Goal: Transaction & Acquisition: Obtain resource

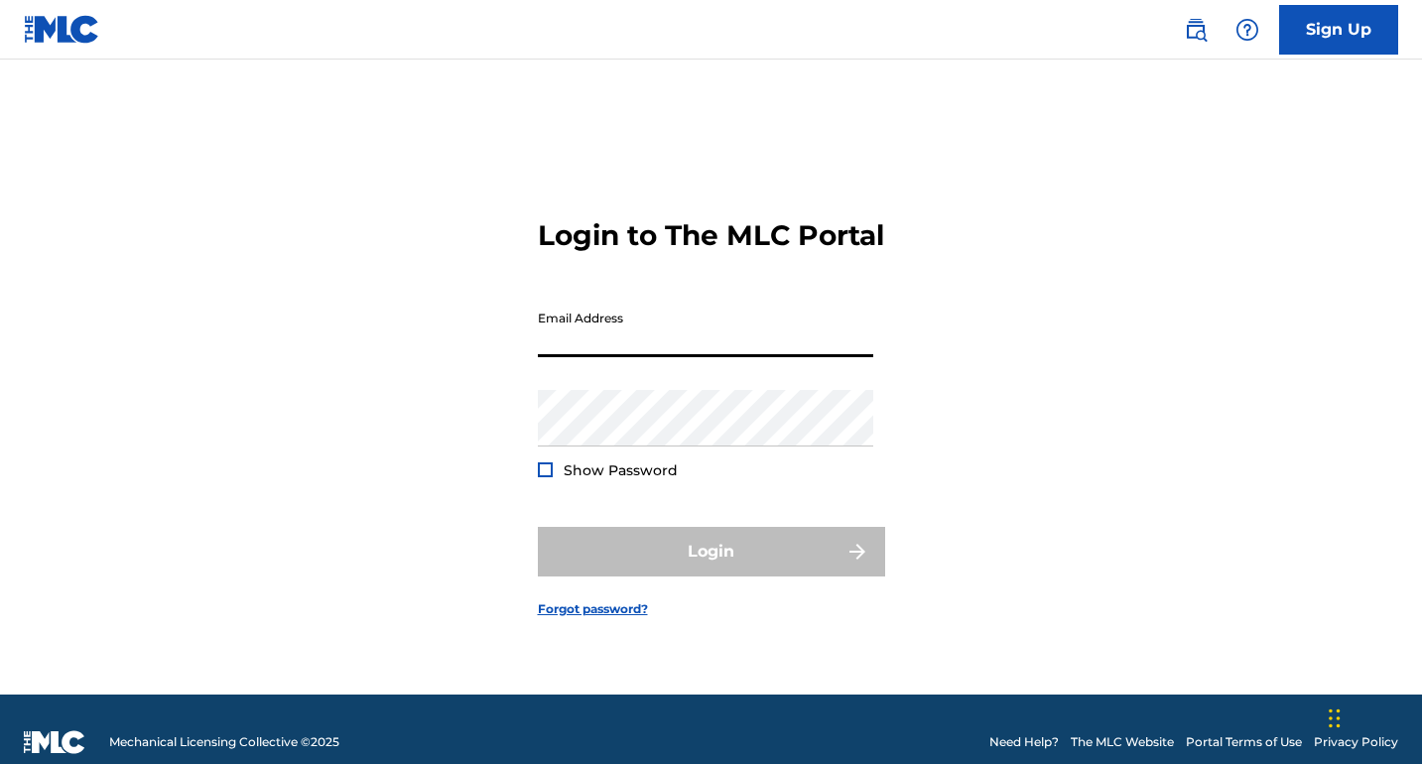
type input "[EMAIL_ADDRESS][DOMAIN_NAME]"
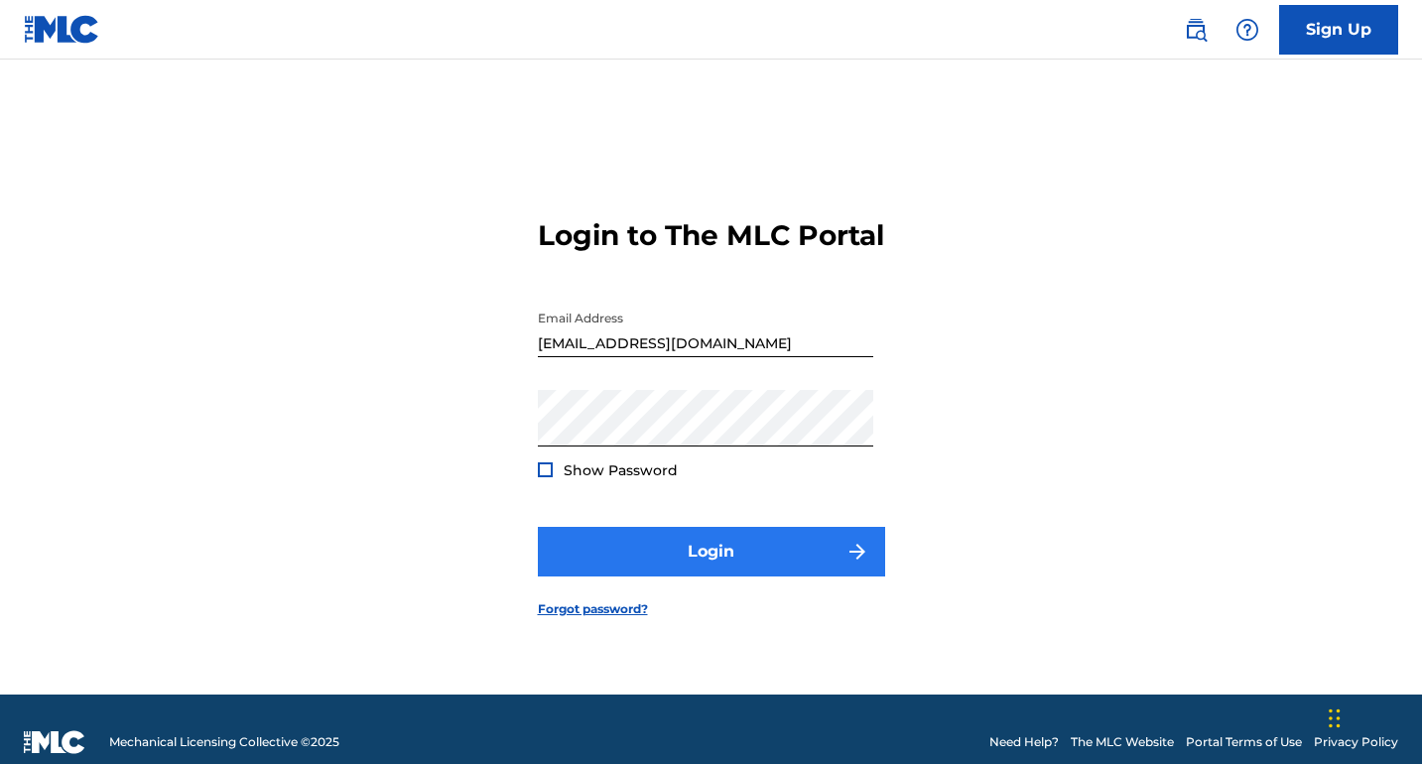
click at [744, 563] on button "Login" at bounding box center [711, 552] width 347 height 50
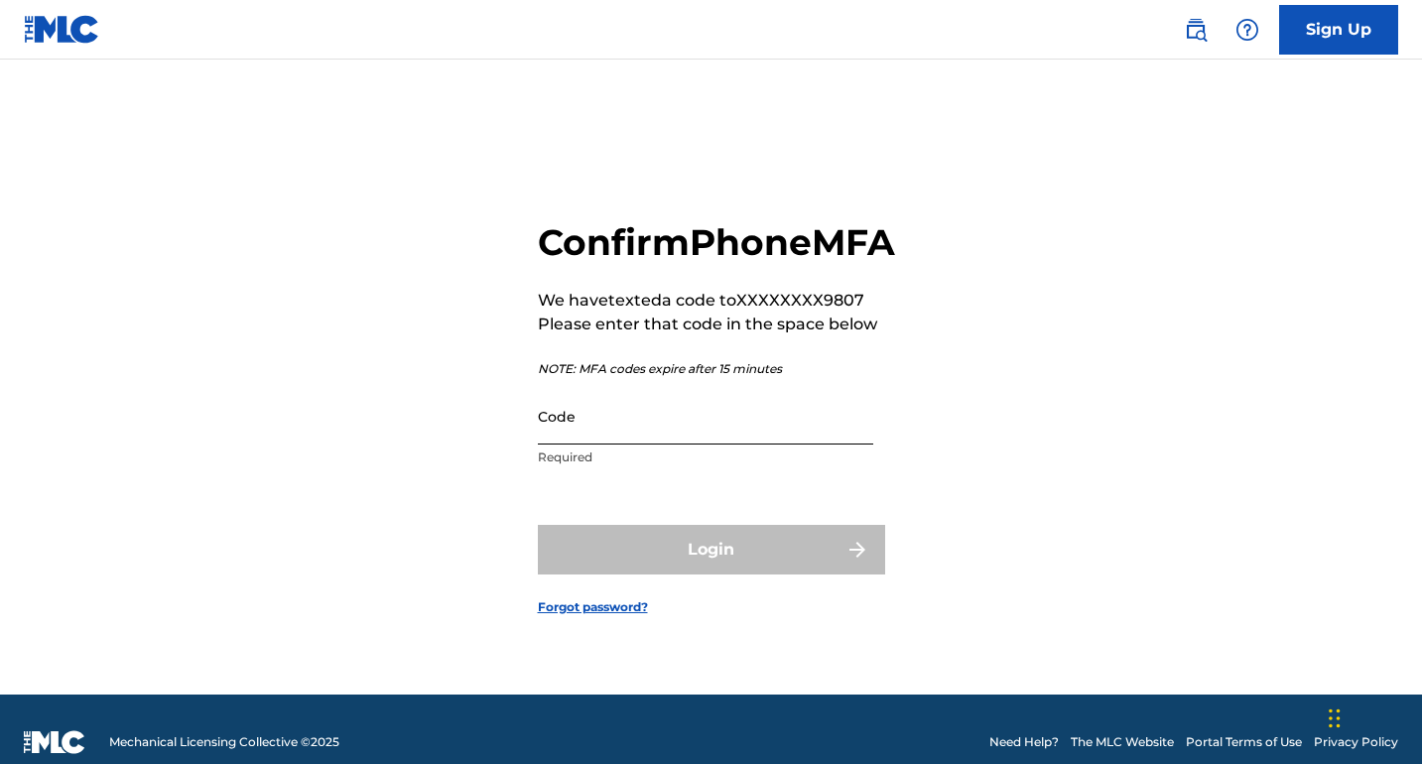
click at [660, 445] on input "Code" at bounding box center [705, 416] width 335 height 57
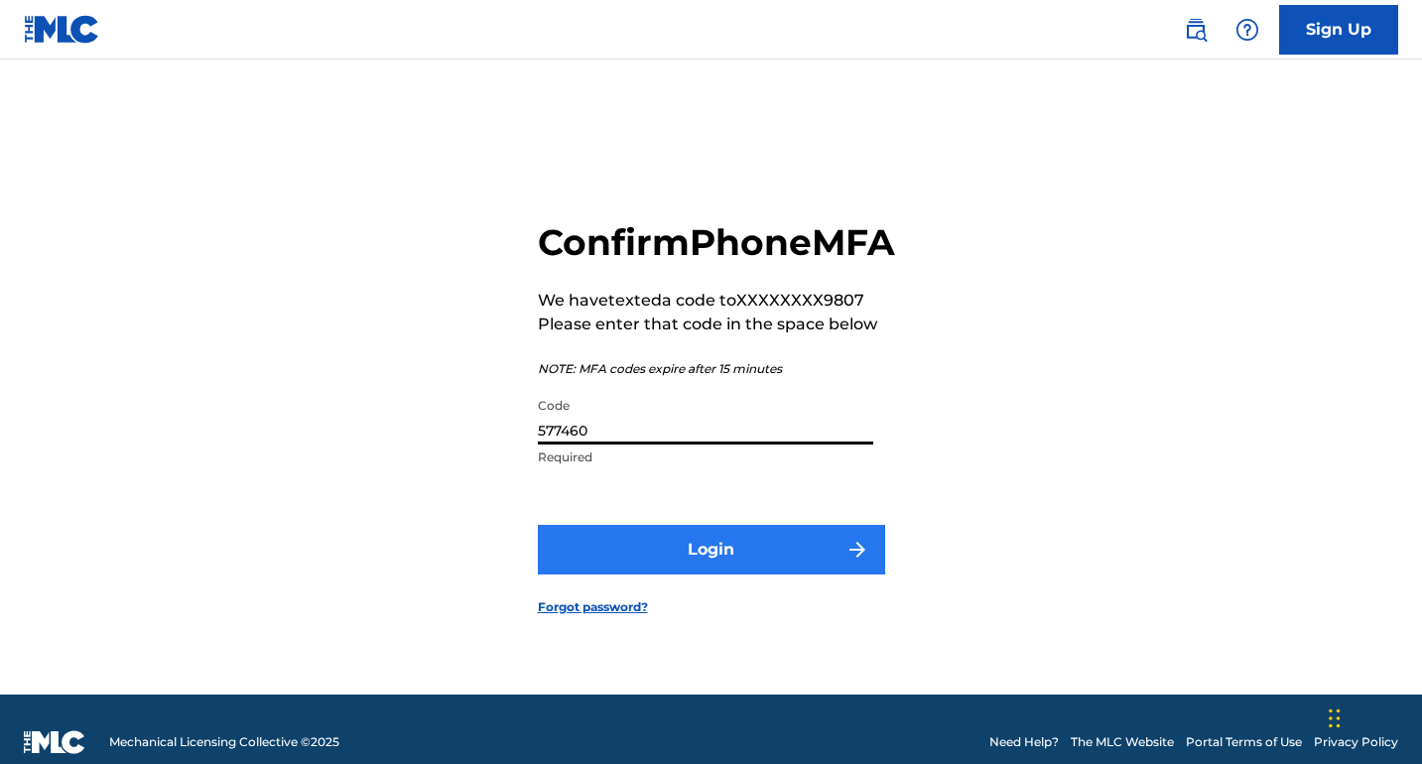
type input "577460"
click at [681, 564] on button "Login" at bounding box center [711, 550] width 347 height 50
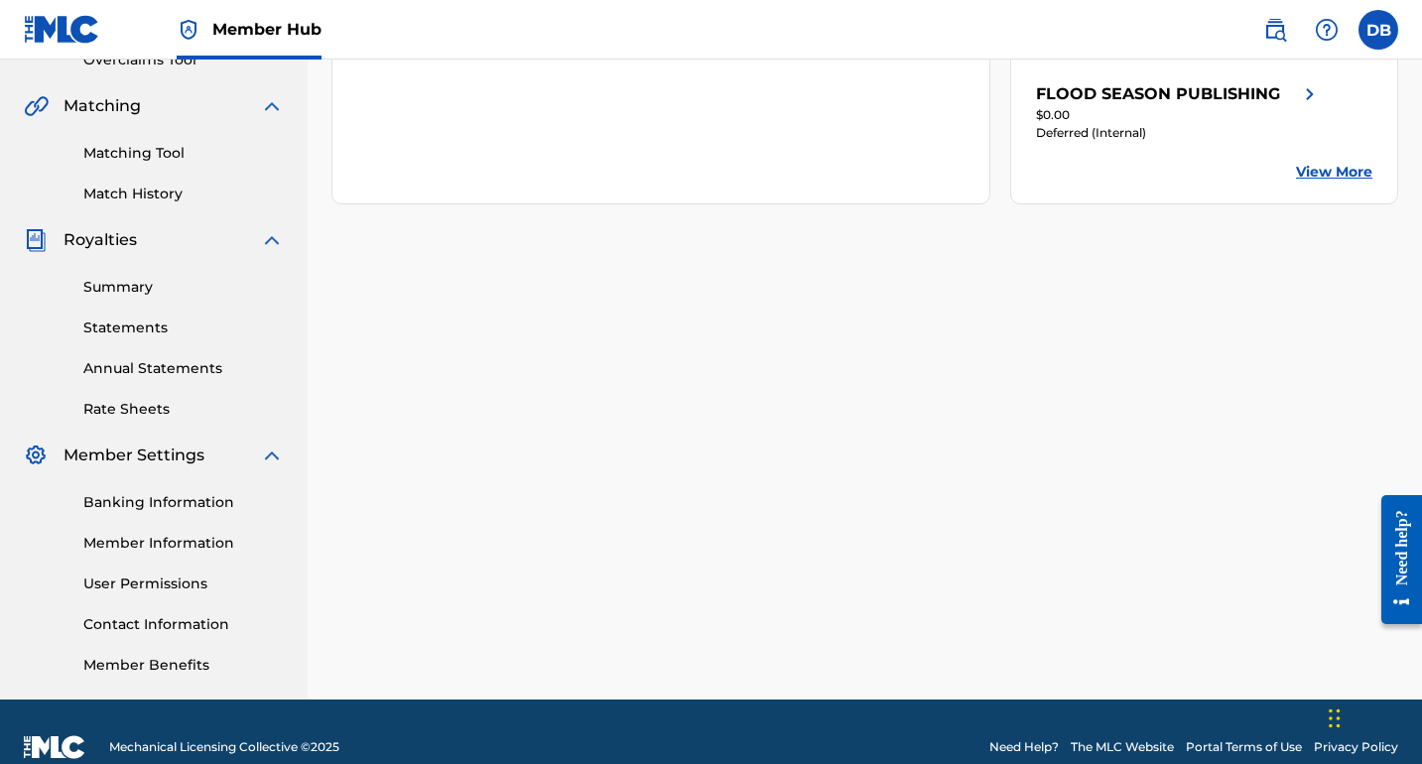
scroll to position [440, 0]
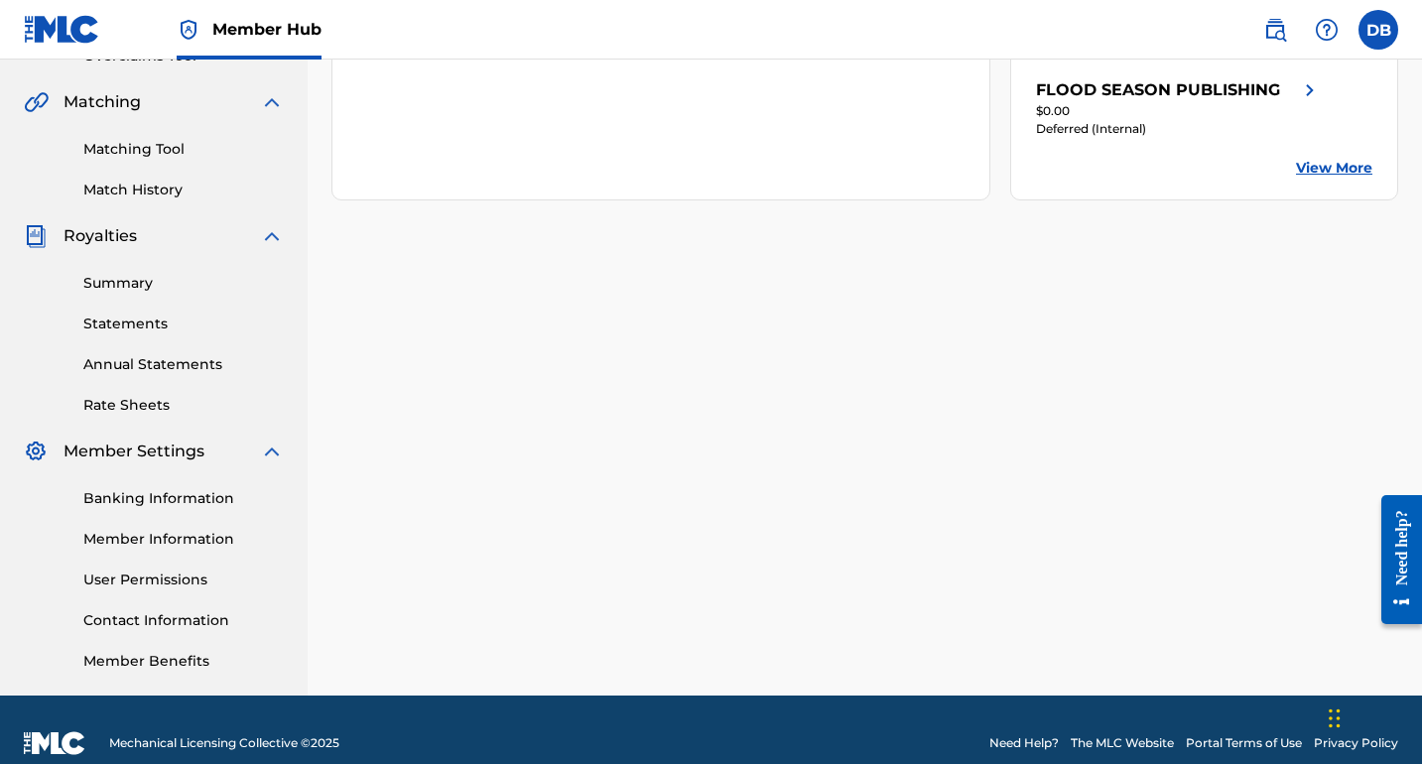
click at [150, 311] on div "Summary Statements Annual Statements Rate Sheets" at bounding box center [154, 332] width 260 height 168
click at [150, 289] on link "Summary" at bounding box center [183, 283] width 200 height 21
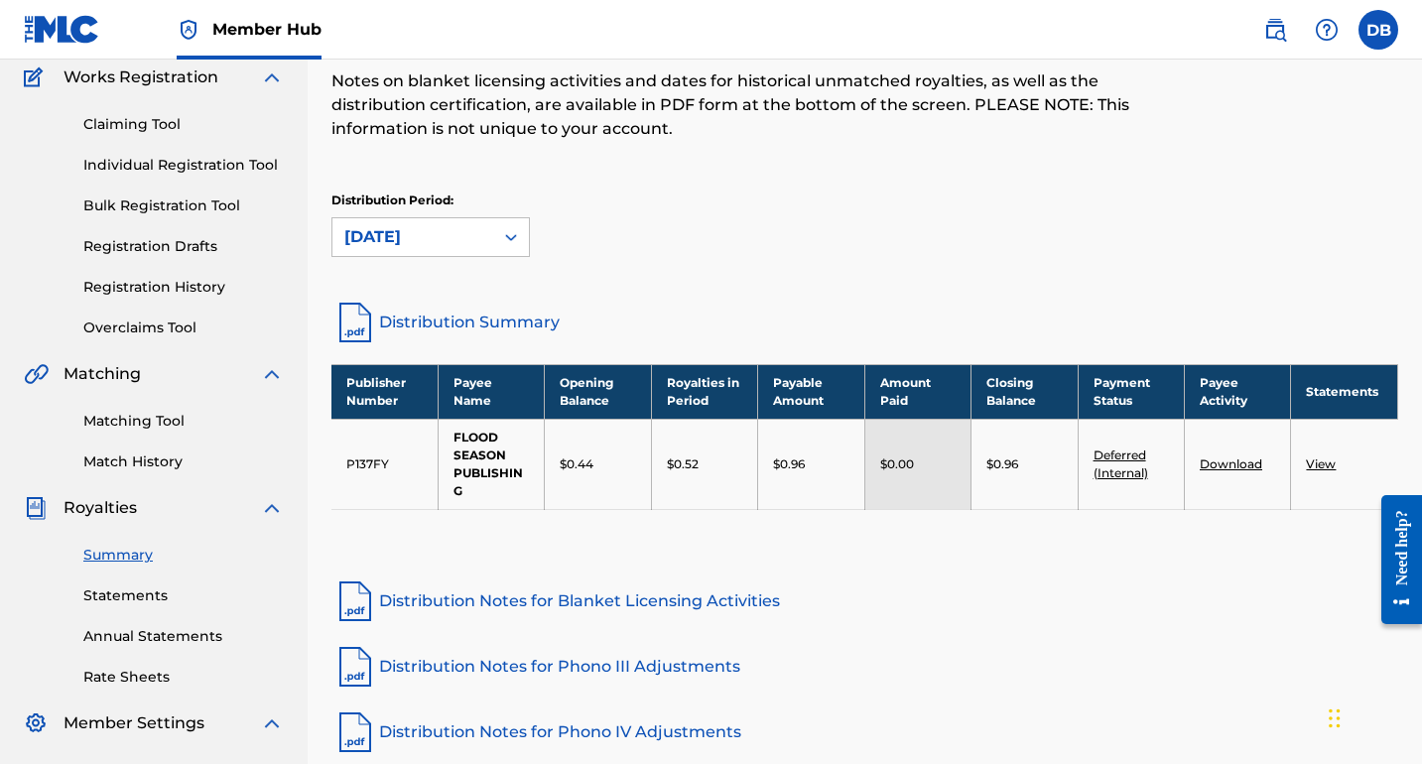
scroll to position [179, 0]
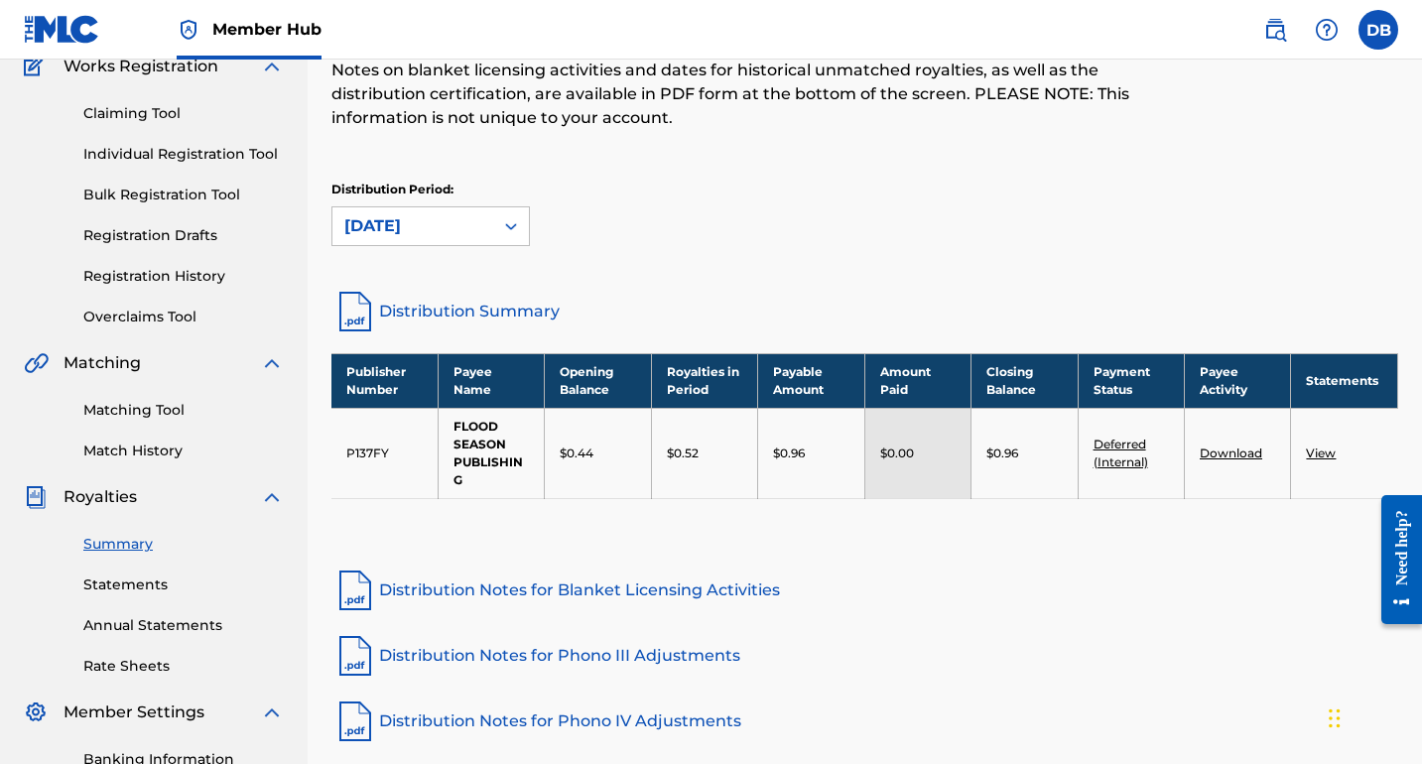
click at [1315, 451] on link "View" at bounding box center [1321, 453] width 30 height 15
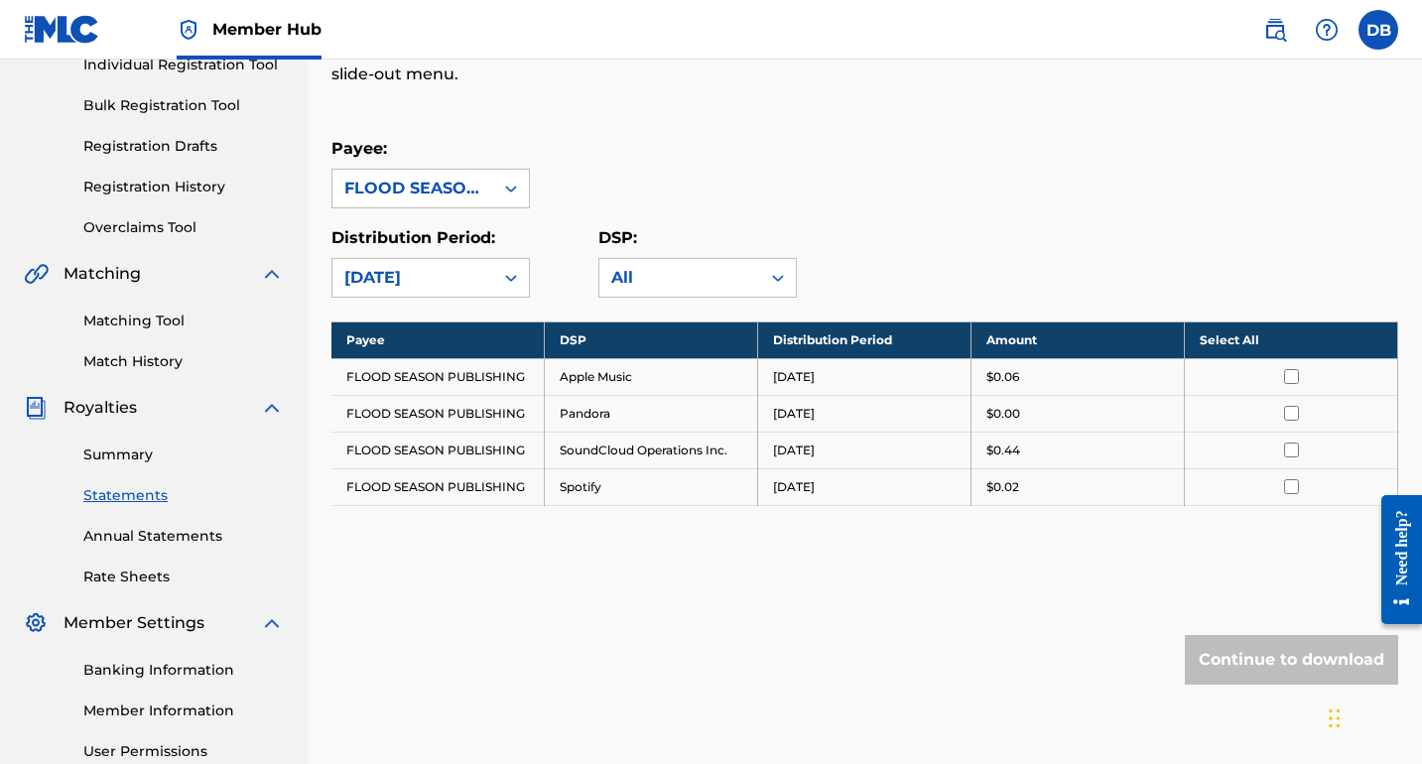
scroll to position [253, 0]
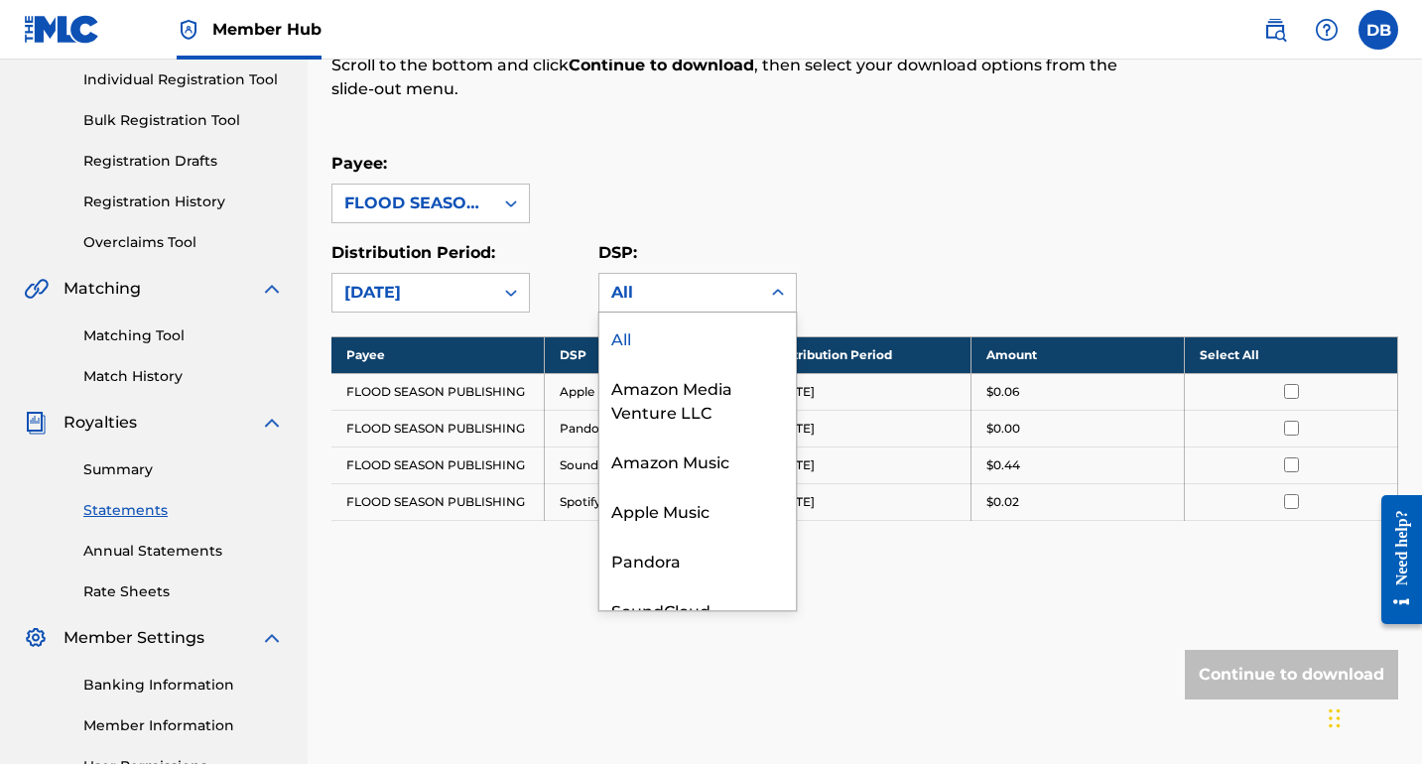
click at [652, 290] on div "All" at bounding box center [679, 293] width 137 height 24
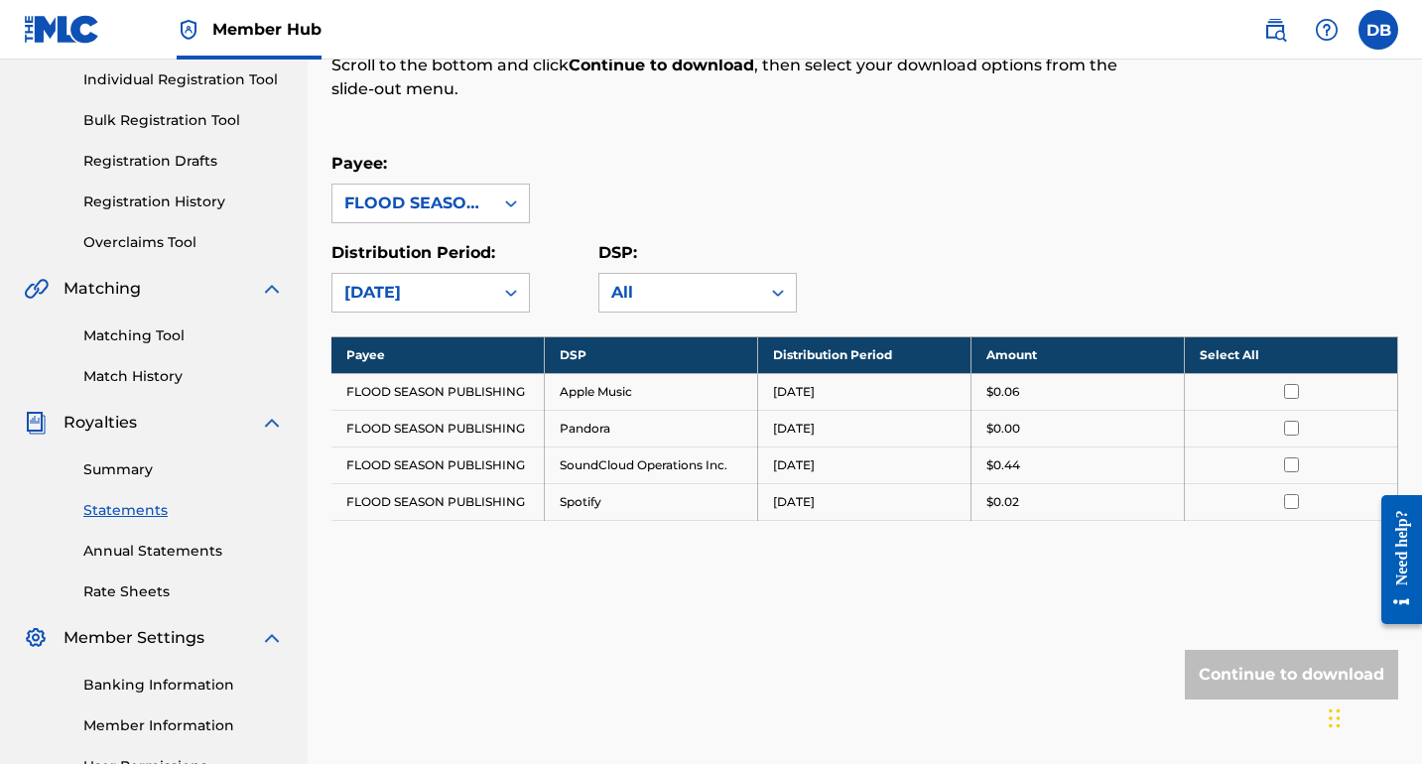
click at [652, 290] on div "All" at bounding box center [679, 293] width 137 height 24
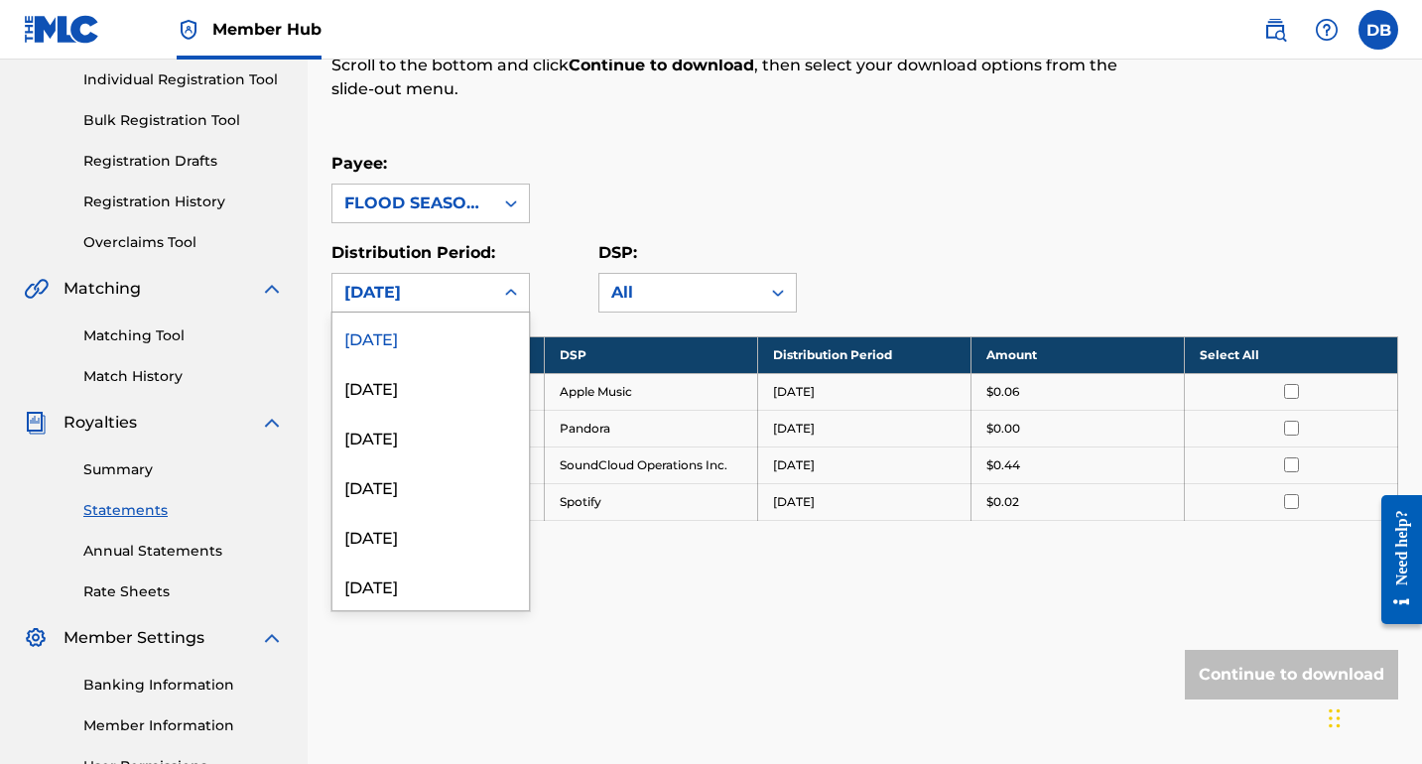
click at [518, 300] on icon at bounding box center [511, 293] width 20 height 20
click at [459, 383] on div "[DATE]" at bounding box center [430, 387] width 196 height 50
click at [503, 298] on icon at bounding box center [511, 293] width 20 height 20
click at [459, 385] on div "[DATE]" at bounding box center [430, 387] width 196 height 50
click at [517, 289] on icon at bounding box center [511, 293] width 20 height 20
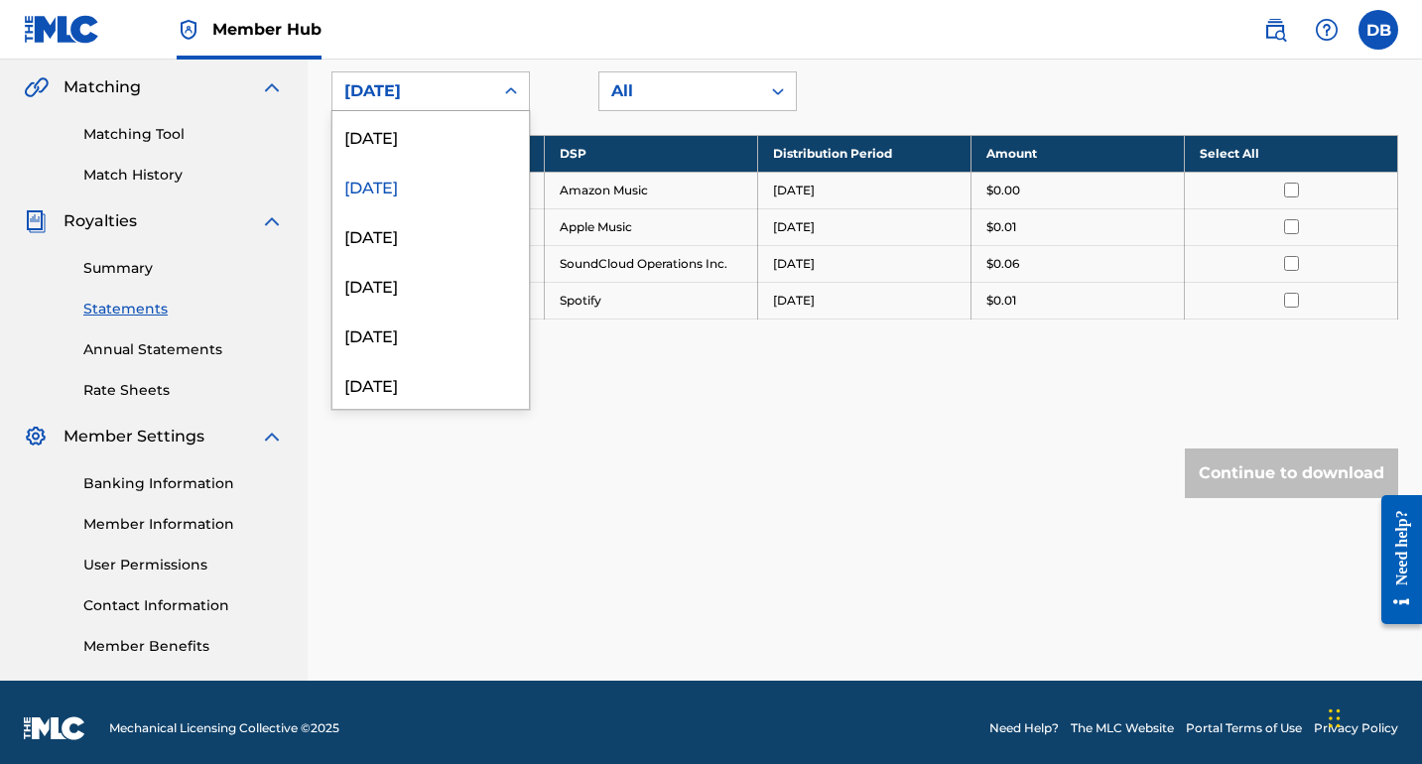
scroll to position [457, 0]
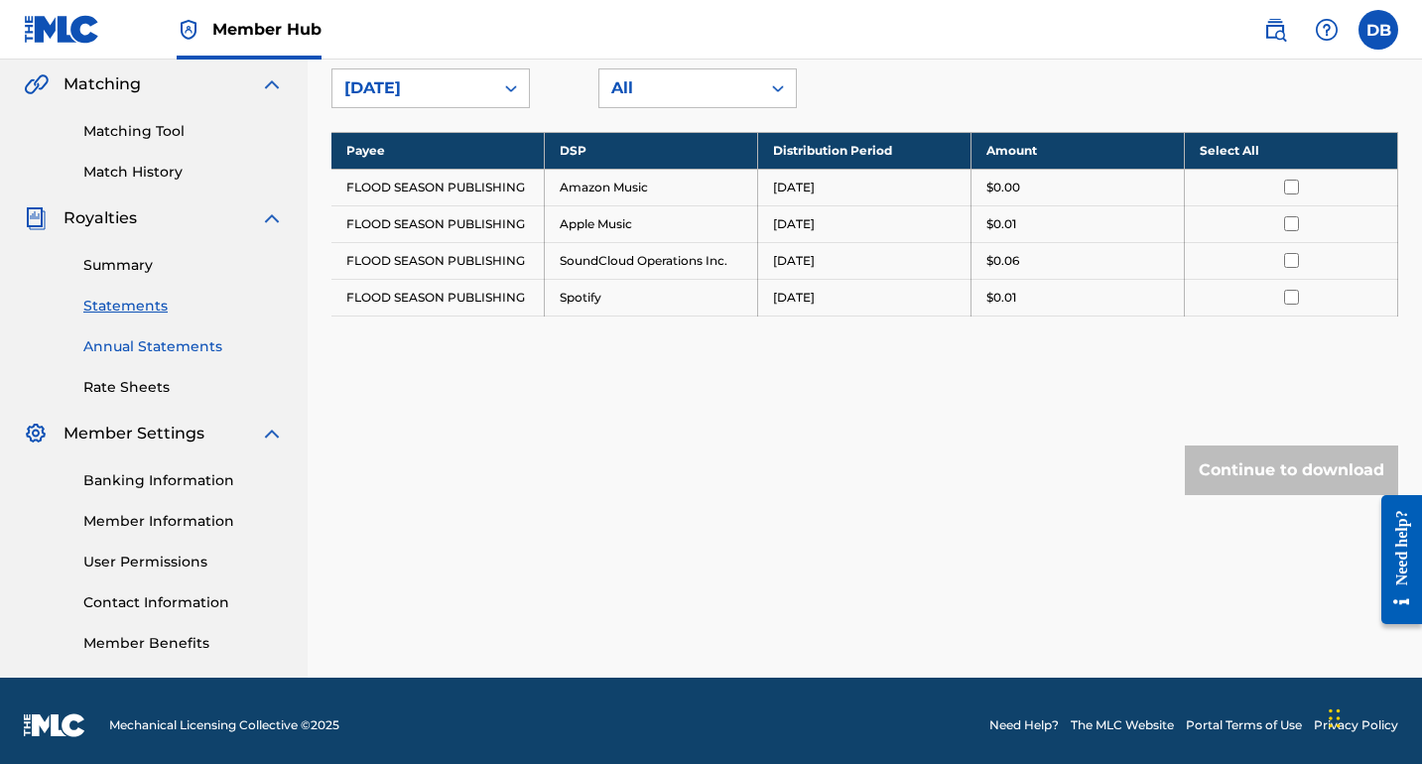
click at [159, 353] on link "Annual Statements" at bounding box center [183, 346] width 200 height 21
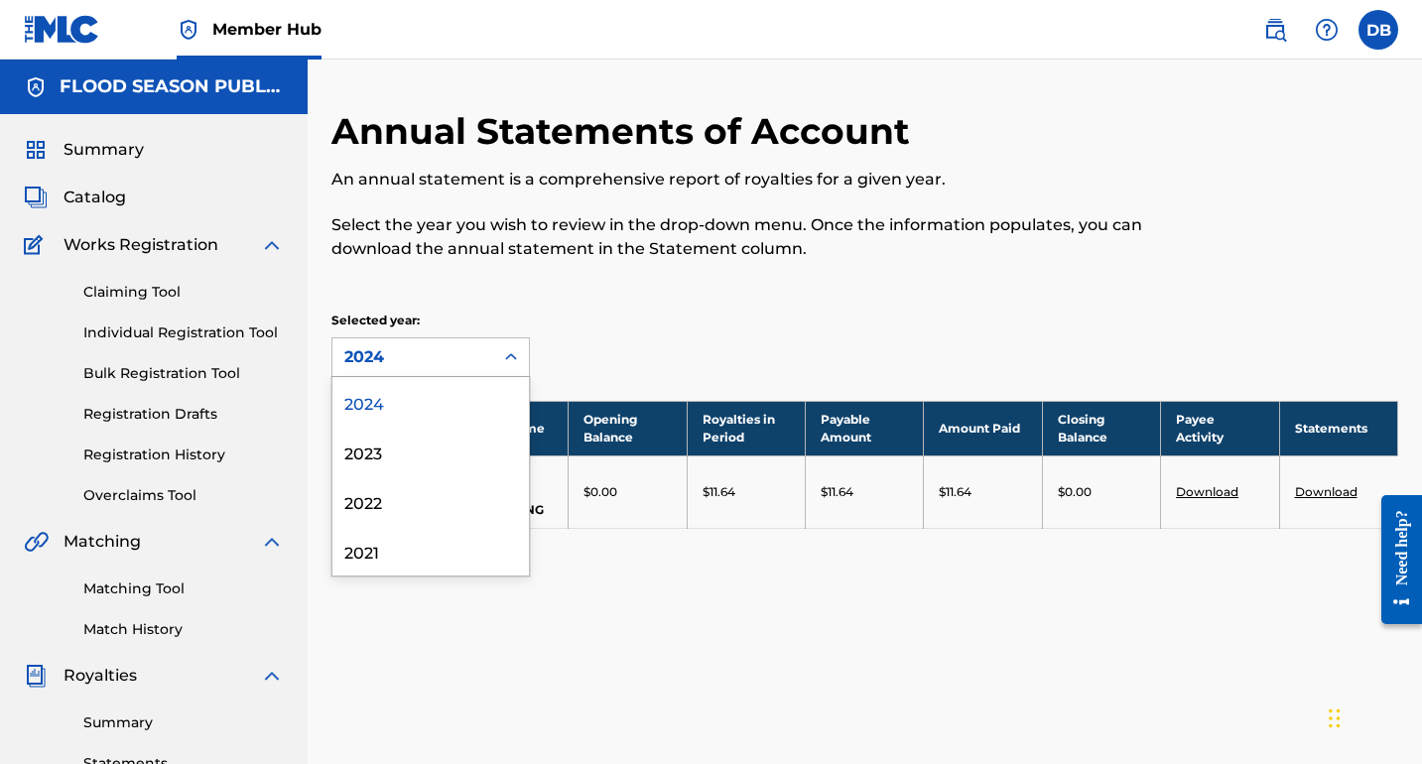
click at [507, 361] on icon at bounding box center [511, 357] width 20 height 20
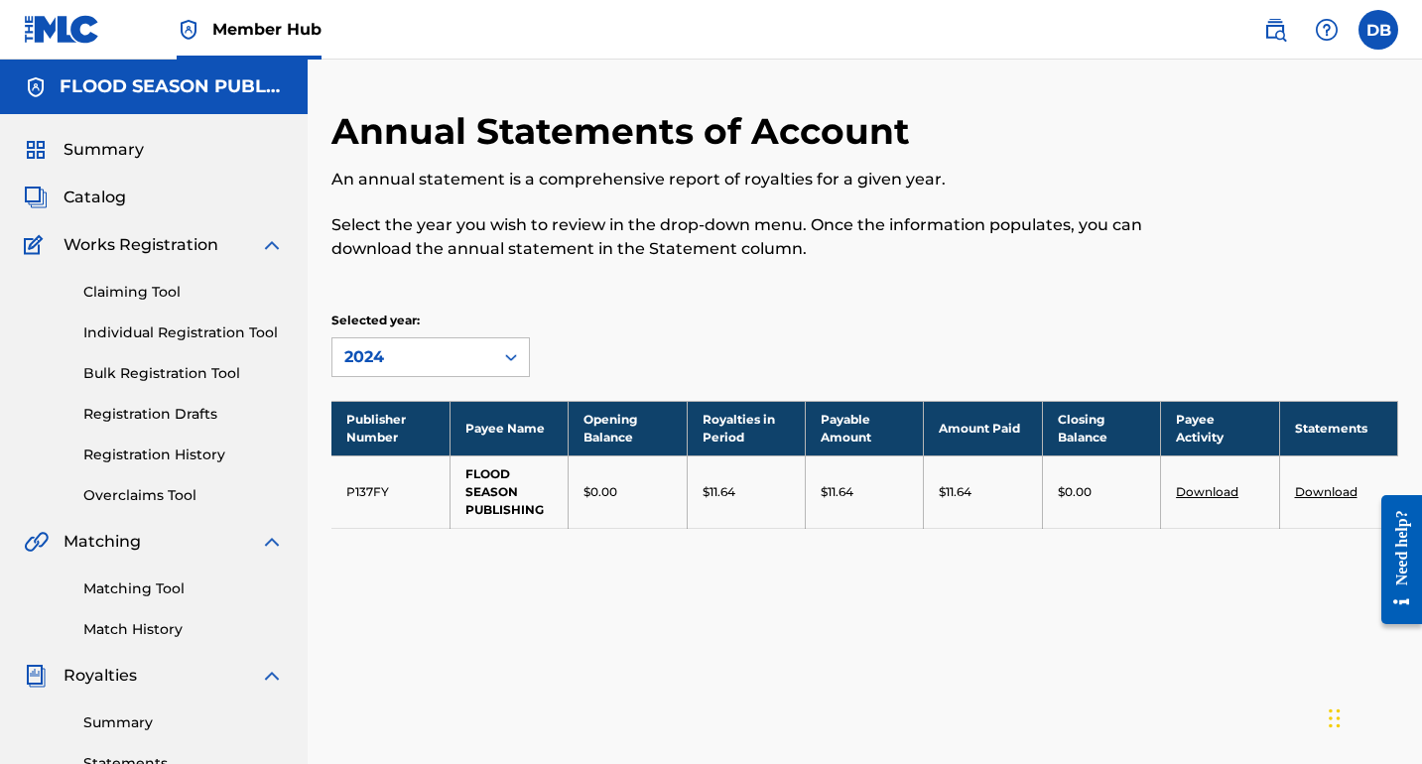
click at [779, 341] on div "Selected year: 2024" at bounding box center [864, 344] width 1067 height 65
click at [1228, 489] on link "Download" at bounding box center [1207, 491] width 63 height 15
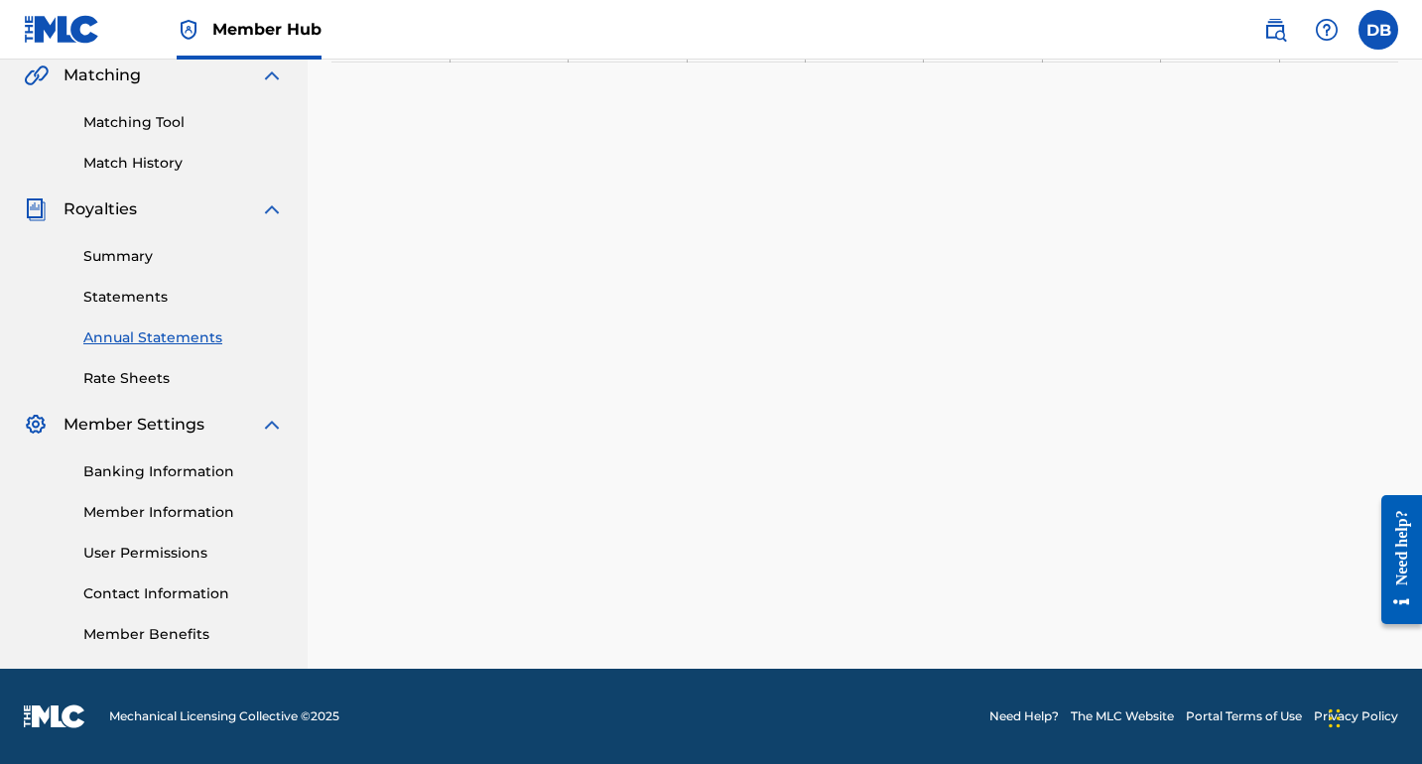
scroll to position [466, 0]
click at [199, 475] on link "Banking Information" at bounding box center [183, 471] width 200 height 21
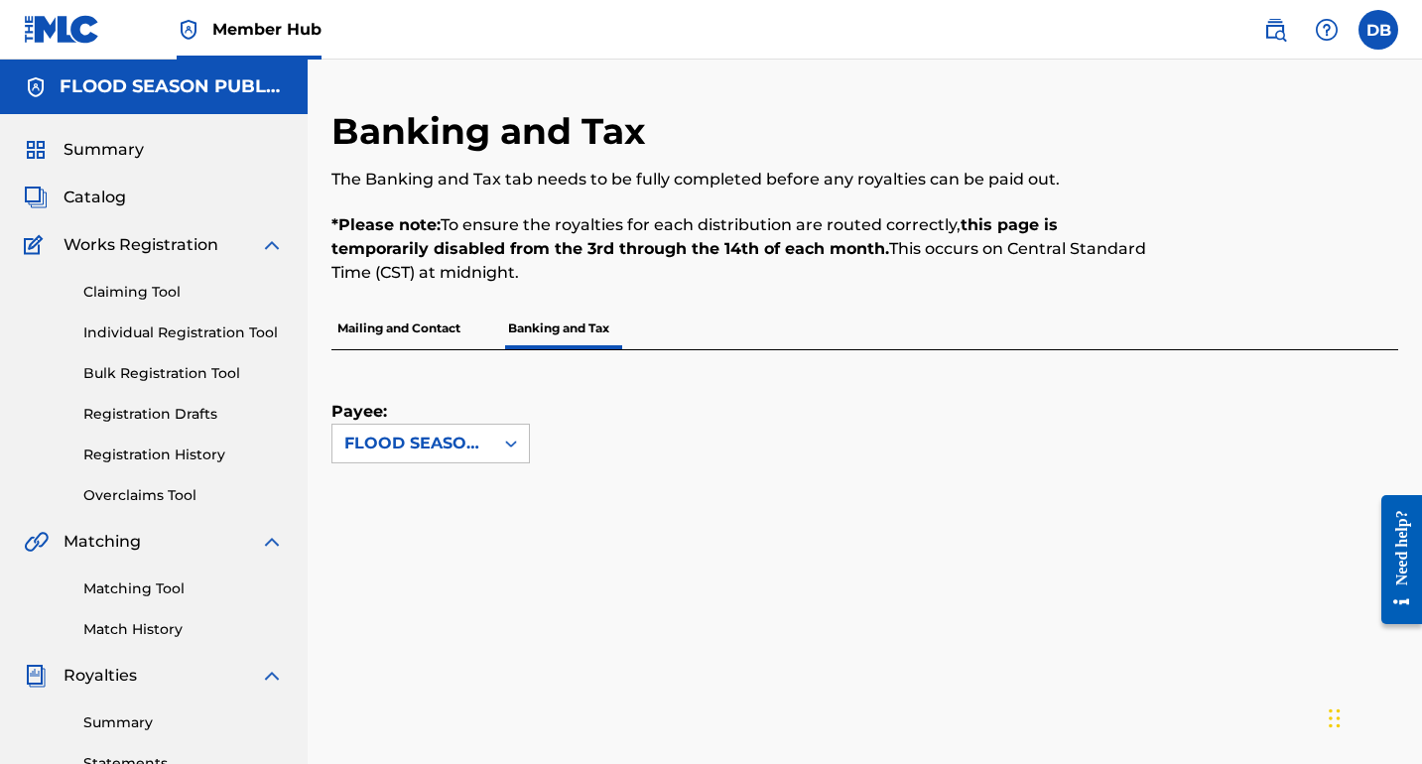
click at [434, 337] on p "Mailing and Contact" at bounding box center [398, 329] width 135 height 42
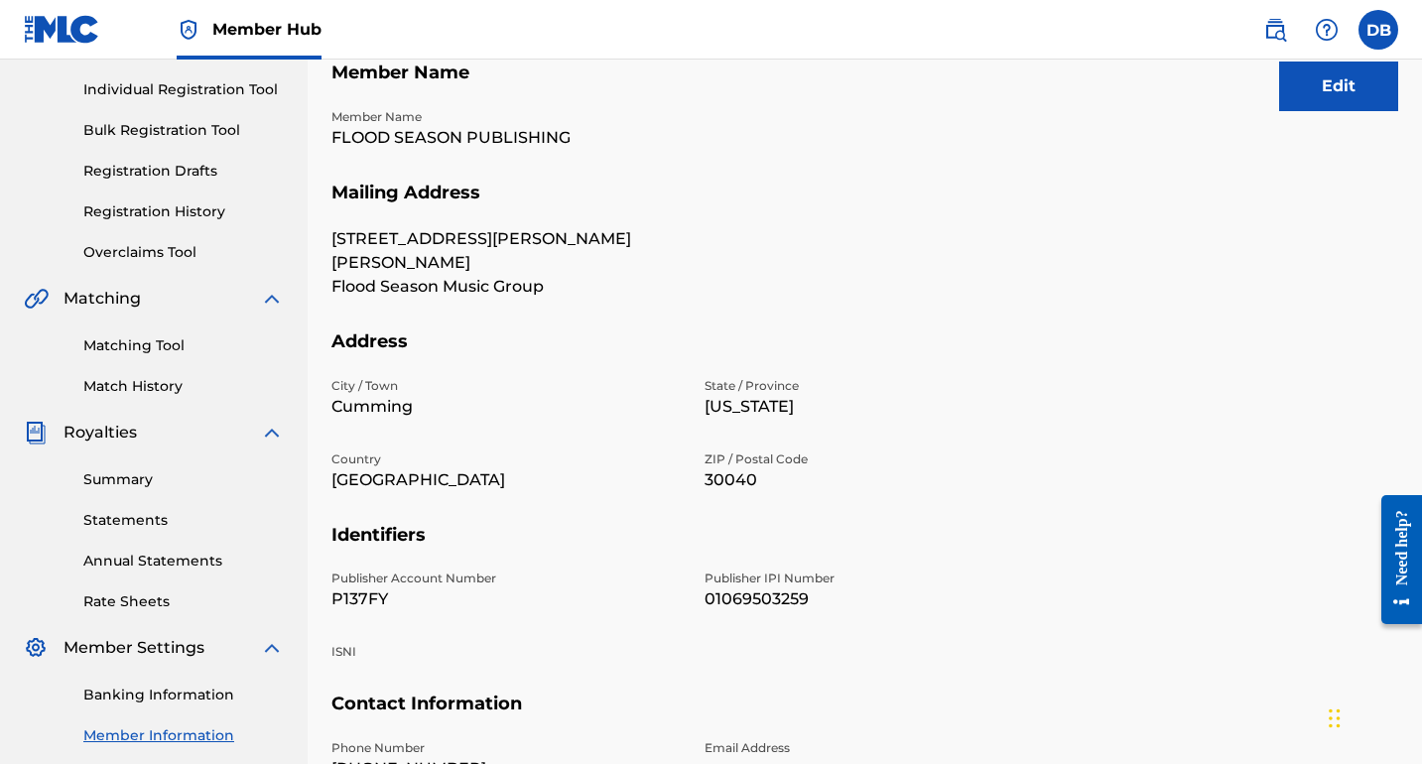
scroll to position [232, 0]
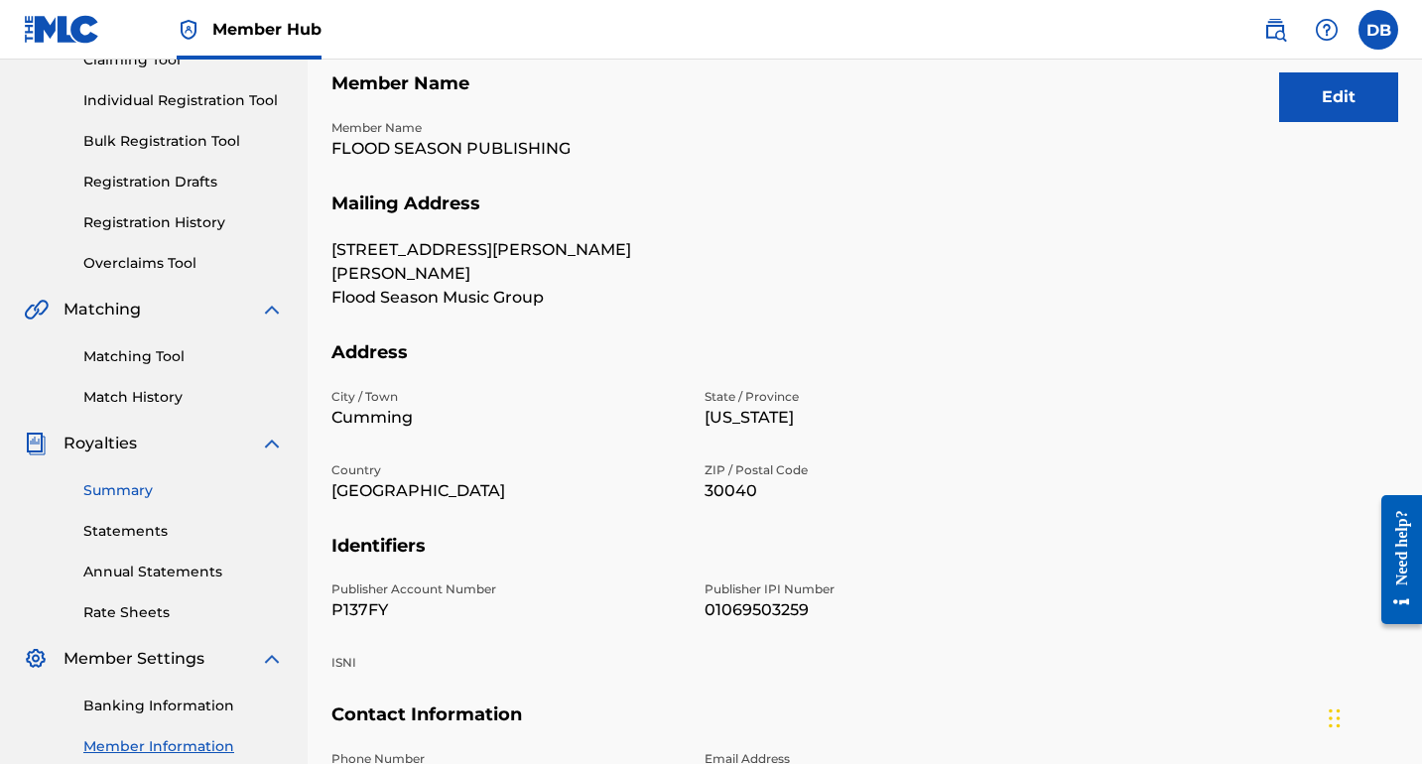
click at [139, 488] on link "Summary" at bounding box center [183, 490] width 200 height 21
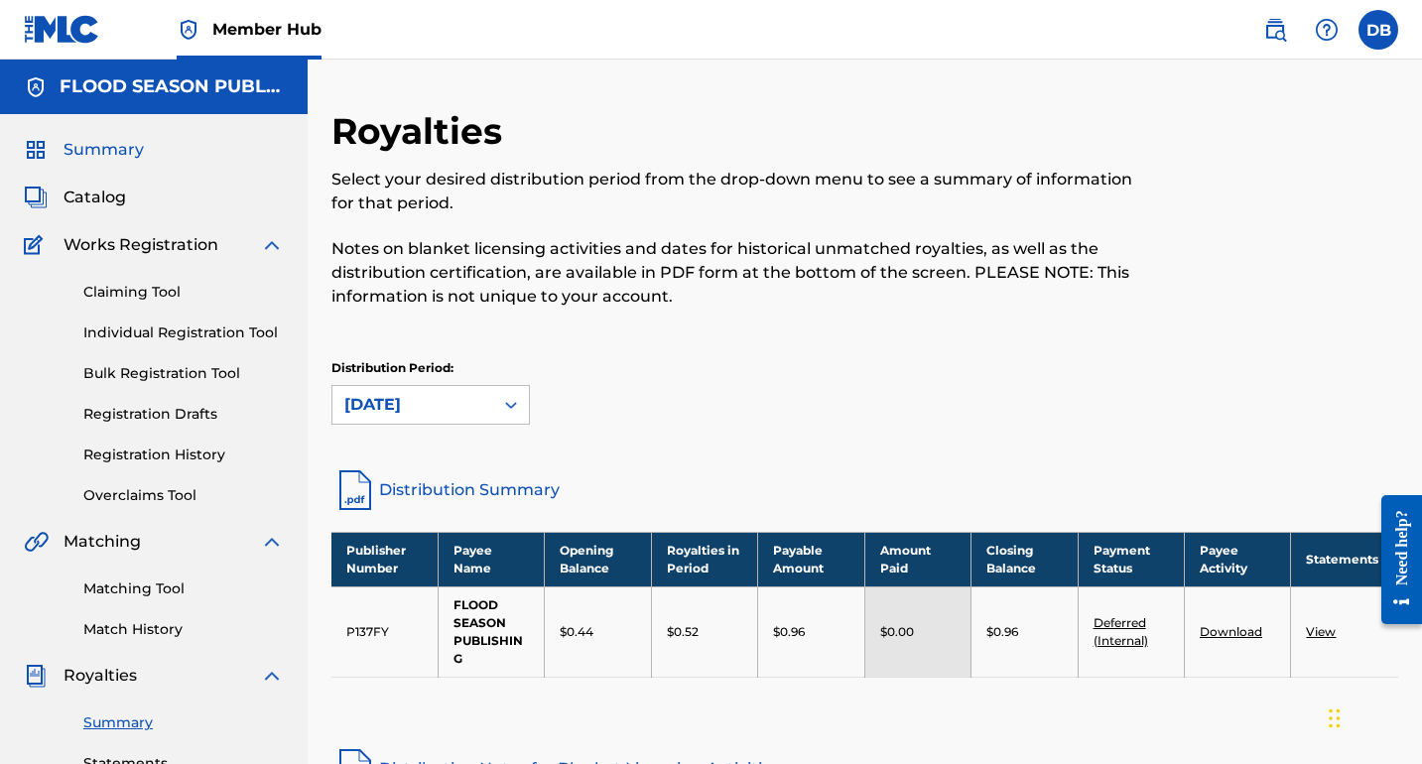
click at [85, 158] on span "Summary" at bounding box center [104, 150] width 80 height 24
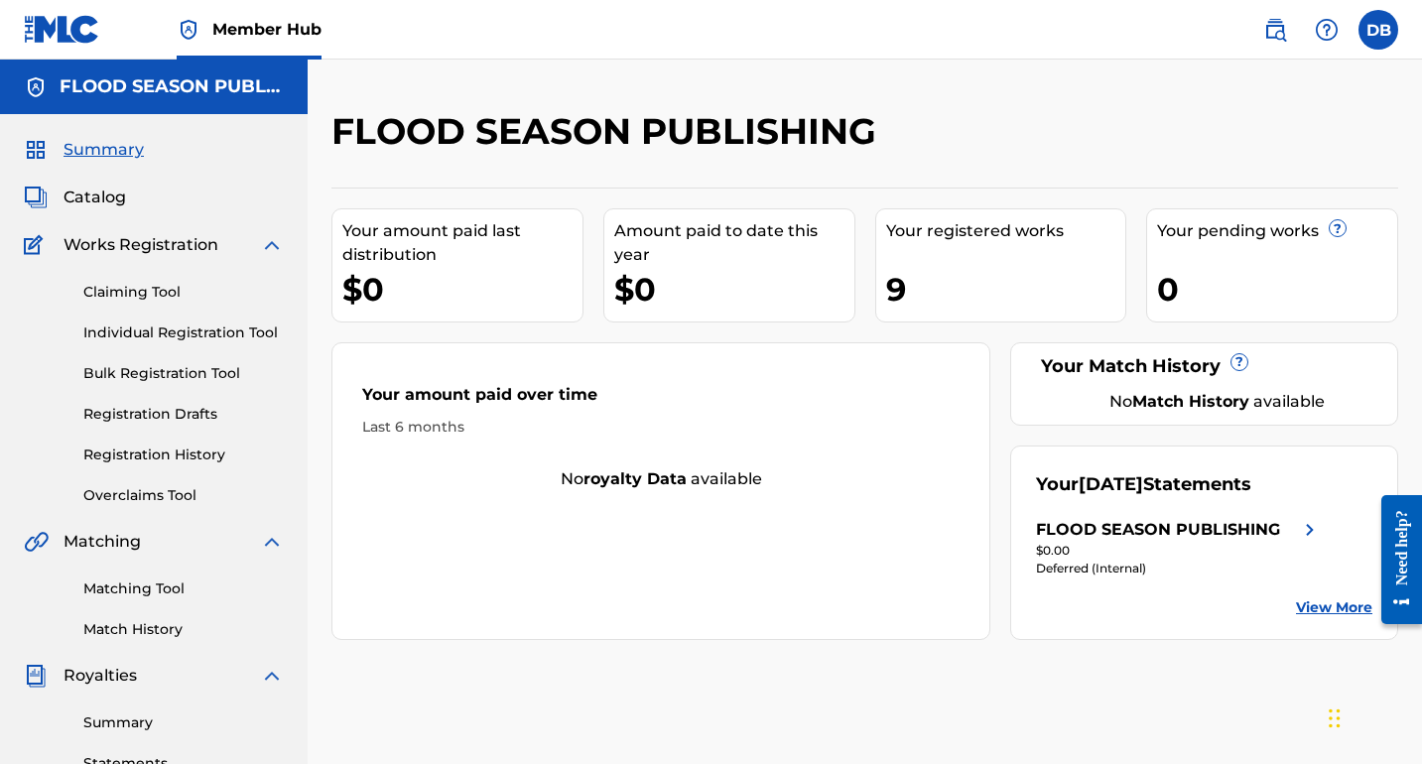
click at [1323, 608] on link "View More" at bounding box center [1334, 607] width 76 height 21
